Goal: Transaction & Acquisition: Purchase product/service

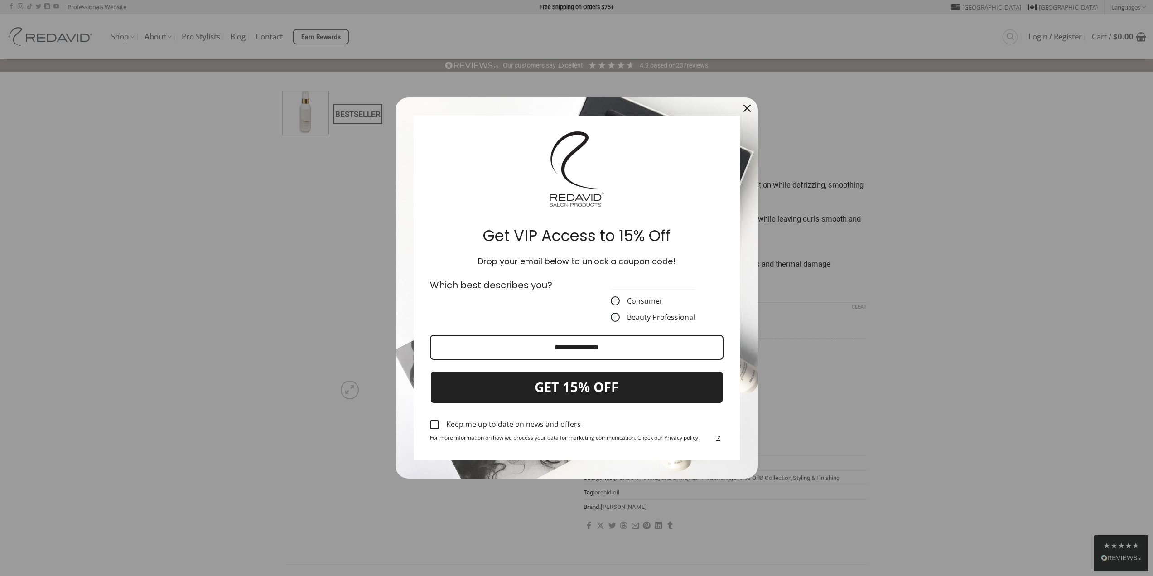
click at [744, 110] on icon "close icon" at bounding box center [746, 108] width 7 height 7
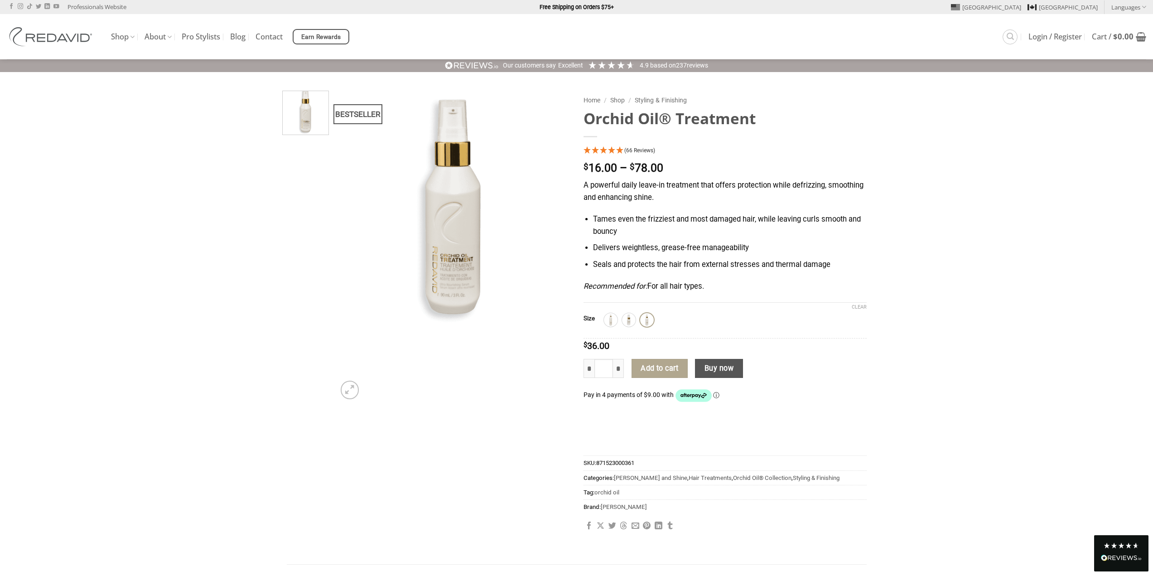
click at [471, 267] on img at bounding box center [452, 208] width 235 height 235
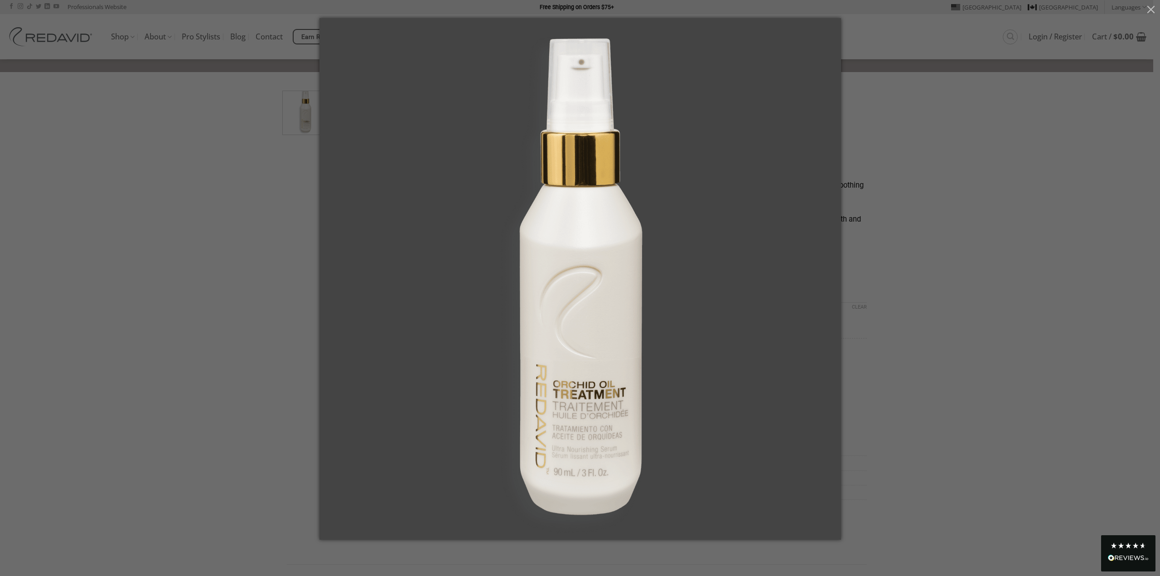
click at [165, 271] on div at bounding box center [580, 288] width 1160 height 576
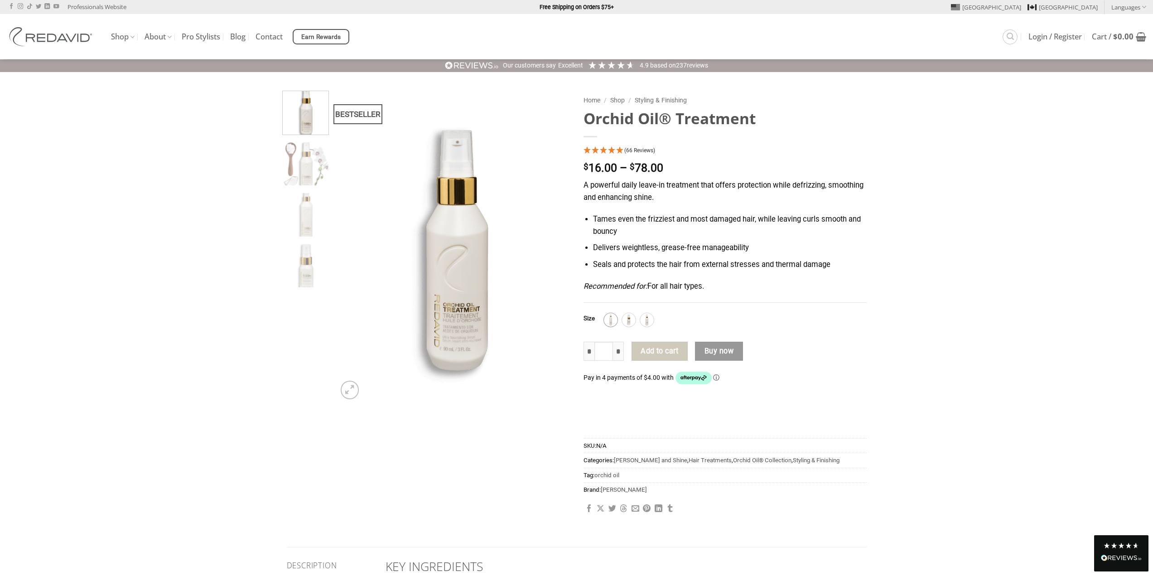
click at [612, 301] on div "A powerful daily leave-in treatment that offers protection while defrizzing, sm…" at bounding box center [725, 240] width 283 height 123
click at [613, 319] on img at bounding box center [611, 320] width 12 height 12
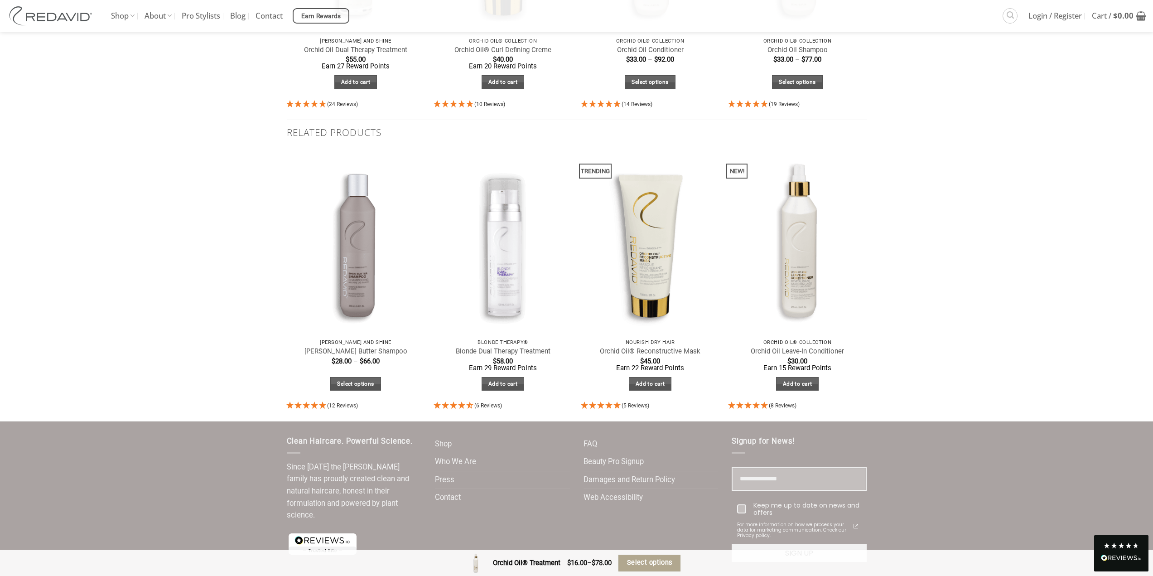
scroll to position [4803, 0]
